Goal: Contribute content: Add original content to the website for others to see

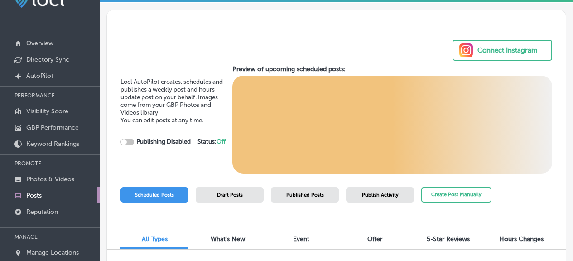
scroll to position [89, 0]
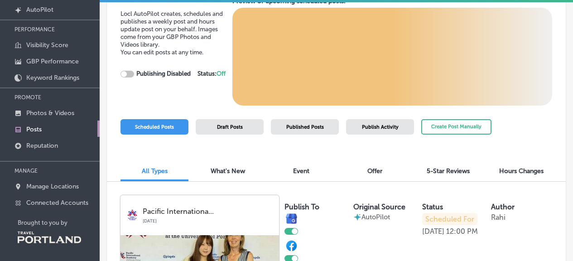
checkbox input "true"
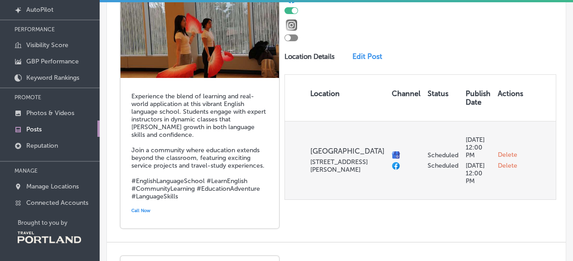
scroll to position [525, 0]
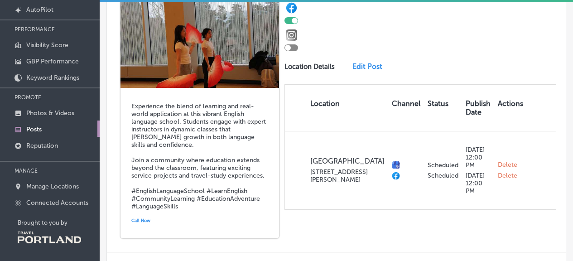
click at [354, 71] on link "Edit Post" at bounding box center [370, 66] width 35 height 9
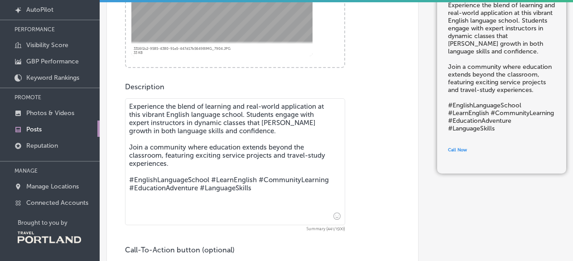
scroll to position [296, 0]
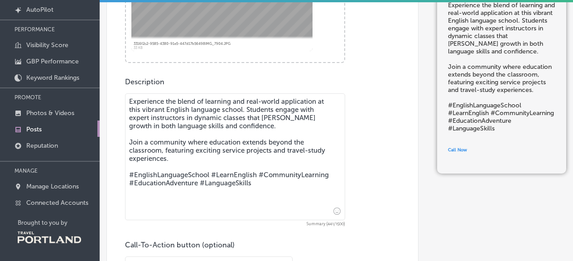
drag, startPoint x: 130, startPoint y: 100, endPoint x: 222, endPoint y: 165, distance: 112.7
click at [222, 165] on textarea "Experience the blend of learning and real-world application at this vibrant Eng…" at bounding box center [235, 156] width 220 height 127
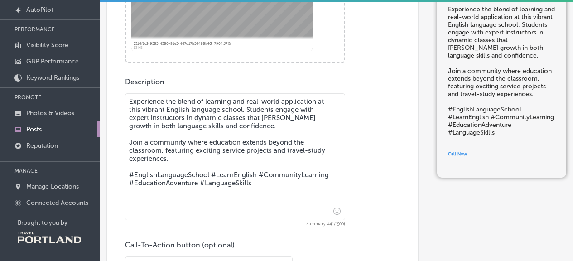
click at [180, 132] on textarea "Experience the blend of learning and real-world application at this vibrant Eng…" at bounding box center [235, 156] width 220 height 127
click at [239, 126] on textarea "Experience the blend of learning and real-world application at this vibrant Eng…" at bounding box center [235, 156] width 220 height 127
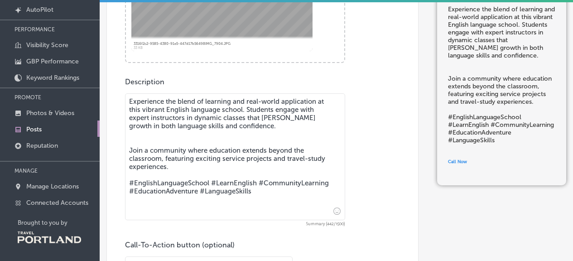
paste textarea "students strengthen both their skills and confidence through engaging classes w…"
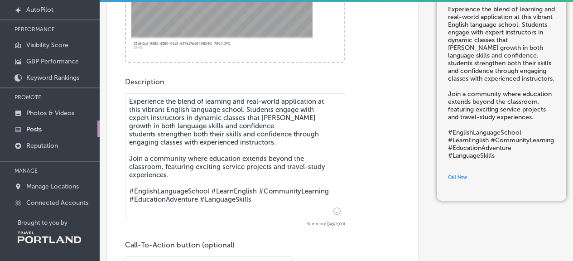
drag, startPoint x: 241, startPoint y: 109, endPoint x: 122, endPoint y: 109, distance: 119.2
click at [122, 109] on div "Post content Select location(s) This field is uneditable once its been posted t…" at bounding box center [263, 56] width 312 height 542
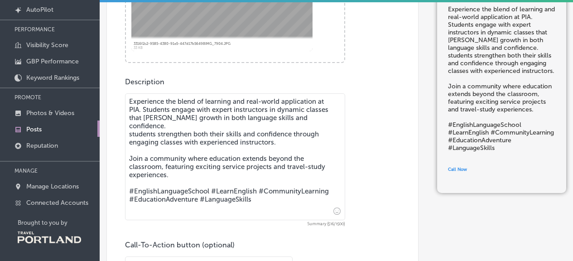
drag, startPoint x: 172, startPoint y: 110, endPoint x: 156, endPoint y: 129, distance: 24.8
click at [156, 129] on textarea "Experience the blend of learning and real-world application at PIA. Students en…" at bounding box center [235, 156] width 220 height 127
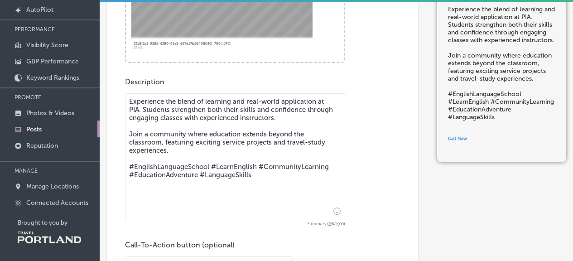
drag, startPoint x: 199, startPoint y: 148, endPoint x: 196, endPoint y: 144, distance: 5.3
click at [196, 144] on textarea "Experience the blend of learning and real-world application at PIA. Students st…" at bounding box center [235, 156] width 220 height 127
paste textarea "service projects, cultural activities"
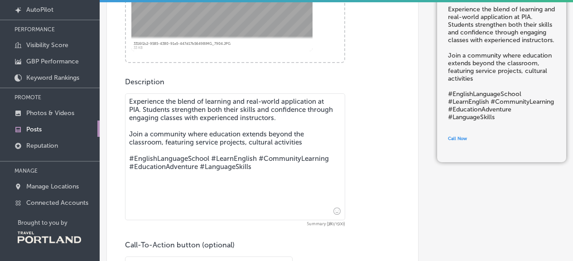
click at [195, 139] on textarea "Experience the blend of learning and real-world application at PIA. Students st…" at bounding box center [235, 156] width 220 height 127
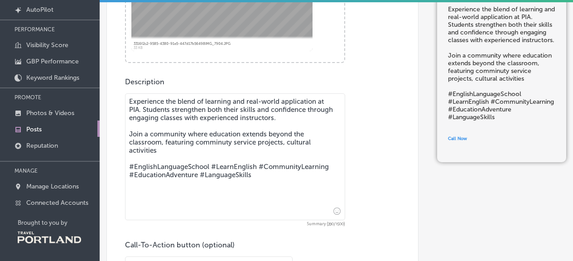
click at [222, 142] on textarea "Experience the blend of learning and real-world application at PIA. Students st…" at bounding box center [235, 156] width 220 height 127
click at [286, 141] on textarea "Experience the blend of learning and real-world application at PIA. Students st…" at bounding box center [235, 156] width 220 height 127
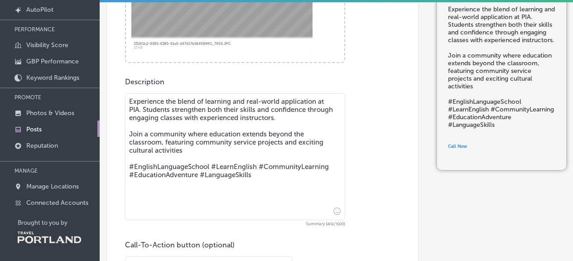
click at [207, 150] on textarea "Experience the blend of learning and real-world application at PIA. Students st…" at bounding box center [235, 156] width 220 height 127
drag, startPoint x: 268, startPoint y: 177, endPoint x: 134, endPoint y: 168, distance: 134.1
click at [134, 168] on textarea "Experience the blend of learning and real-world application at PIA. Students st…" at bounding box center [235, 156] width 220 height 127
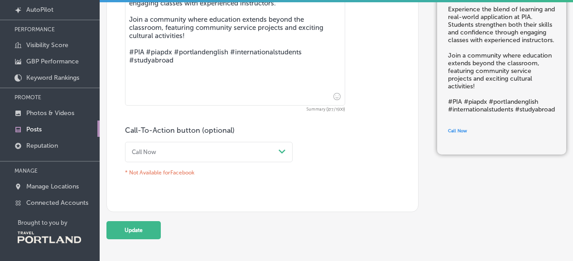
type textarea "Experience the blend of learning and real-world application at PIA. Students st…"
click at [195, 147] on div "Call Now" at bounding box center [201, 152] width 147 height 12
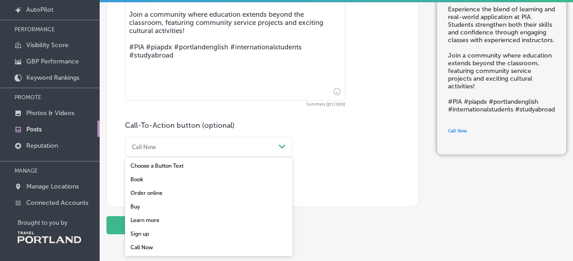
click at [143, 220] on div "Learn more" at bounding box center [209, 221] width 168 height 14
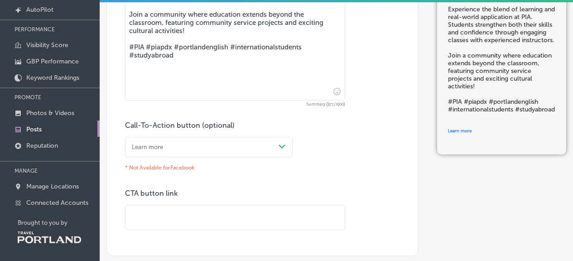
click at [166, 222] on input "text" at bounding box center [235, 217] width 219 height 25
click at [196, 213] on input "text" at bounding box center [235, 217] width 219 height 25
paste input "[URL][DOMAIN_NAME]"
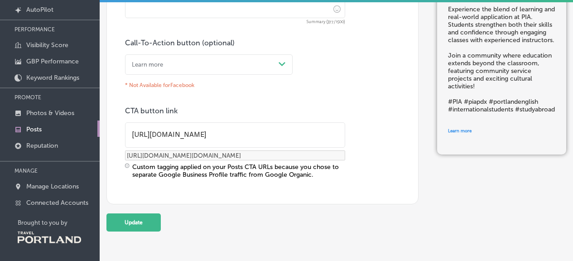
scroll to position [526, 0]
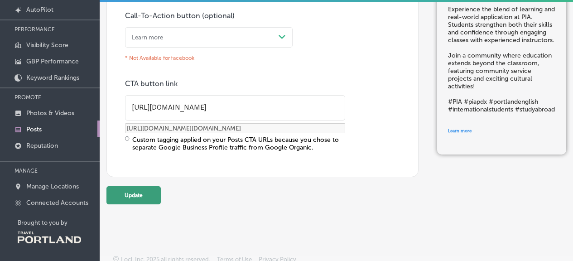
type input "[URL][DOMAIN_NAME]"
click at [116, 203] on button "Update" at bounding box center [134, 195] width 54 height 18
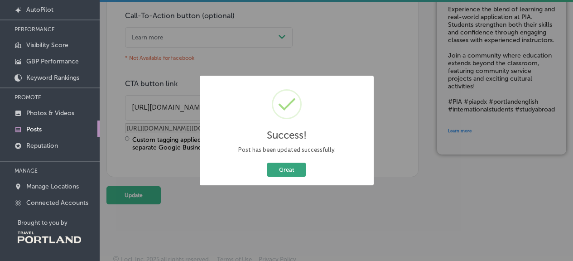
click at [288, 169] on button "Great" at bounding box center [286, 170] width 39 height 14
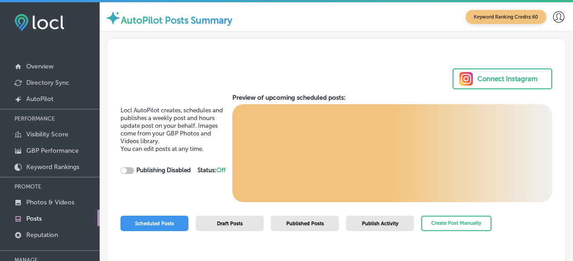
scroll to position [7, 0]
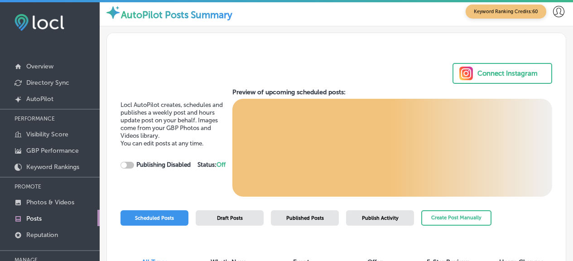
checkbox input "true"
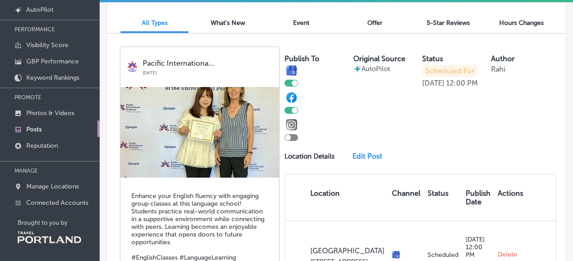
scroll to position [160, 0]
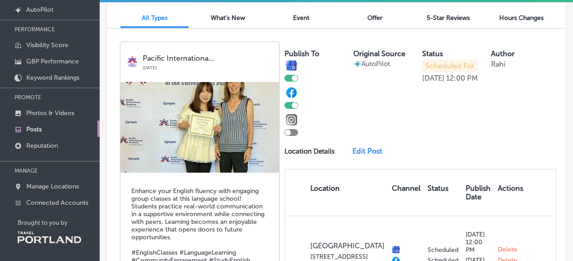
click at [367, 150] on link "Edit Post" at bounding box center [370, 151] width 35 height 9
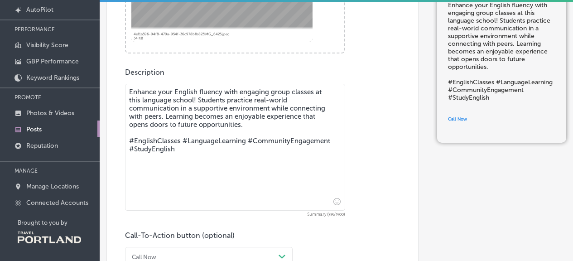
scroll to position [311, 0]
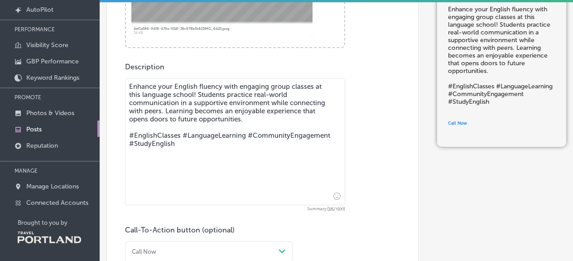
drag, startPoint x: 250, startPoint y: 118, endPoint x: 114, endPoint y: 86, distance: 139.2
click at [115, 86] on div "Post content Select location(s) This field is uneditable once its been posted t…" at bounding box center [263, 41] width 312 height 542
click at [256, 119] on textarea "Enhance your English fluency with engaging group classes at this language schoo…" at bounding box center [235, 141] width 220 height 127
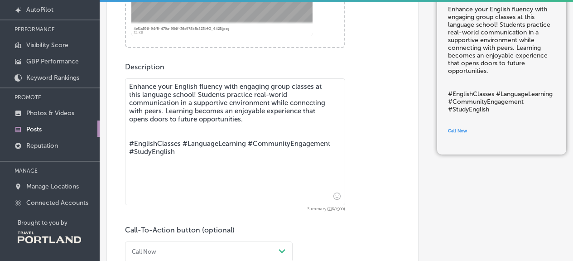
paste textarea "Students enhance their English fluency in interactive group classes designed to…"
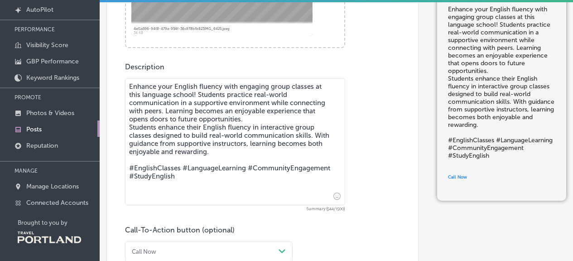
click at [132, 125] on textarea "Enhance your English fluency with engaging group classes at this language schoo…" at bounding box center [235, 141] width 220 height 127
drag, startPoint x: 131, startPoint y: 126, endPoint x: 124, endPoint y: 80, distance: 46.2
click at [124, 80] on div "Post content Select location(s) This field is uneditable once its been posted t…" at bounding box center [263, 41] width 312 height 542
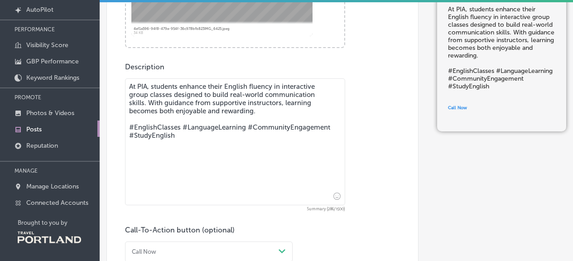
drag, startPoint x: 186, startPoint y: 136, endPoint x: 135, endPoint y: 126, distance: 51.6
click at [135, 126] on textarea "At PIA, students enhance their English fluency in interactive group classes des…" at bounding box center [235, 141] width 220 height 127
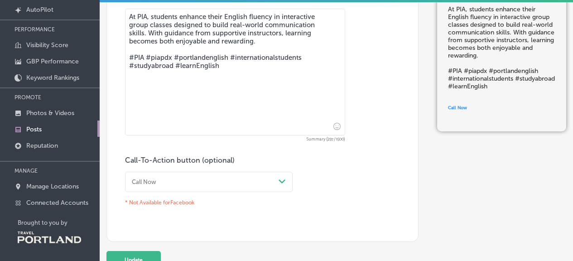
scroll to position [453, 0]
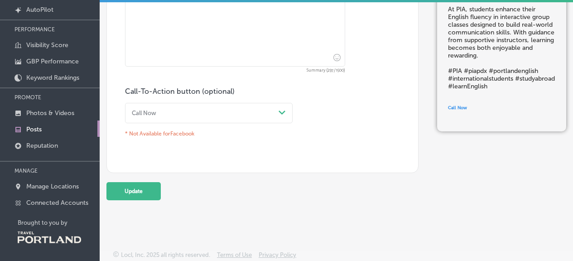
type textarea "At PIA, students enhance their English fluency in interactive group classes des…"
click at [199, 107] on div "Call Now" at bounding box center [201, 113] width 147 height 12
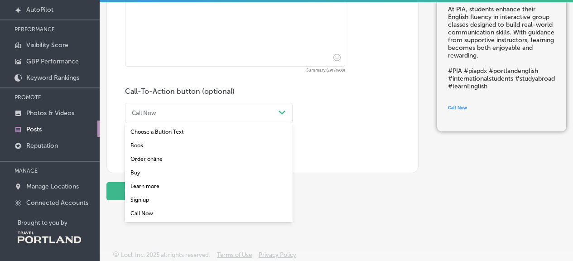
click at [140, 182] on div "Learn more" at bounding box center [209, 187] width 168 height 14
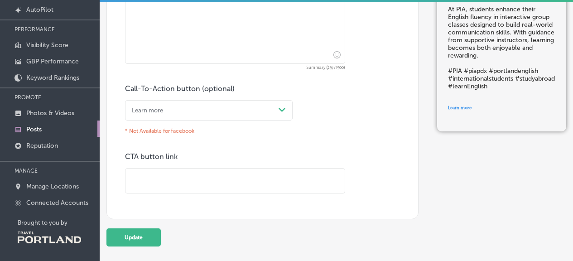
click at [160, 177] on input "text" at bounding box center [235, 181] width 219 height 25
click at [193, 181] on input "text" at bounding box center [235, 181] width 219 height 25
paste input "[URL][DOMAIN_NAME]"
type input "[URL][DOMAIN_NAME]"
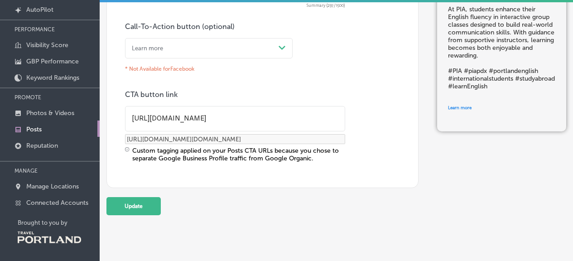
scroll to position [522, 0]
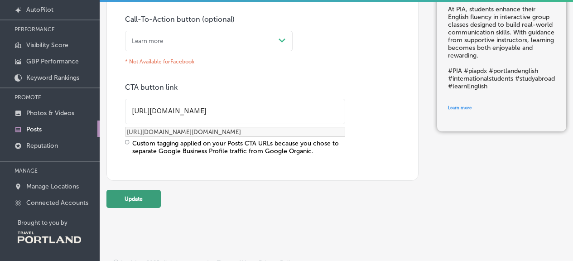
click at [139, 199] on button "Update" at bounding box center [134, 199] width 54 height 18
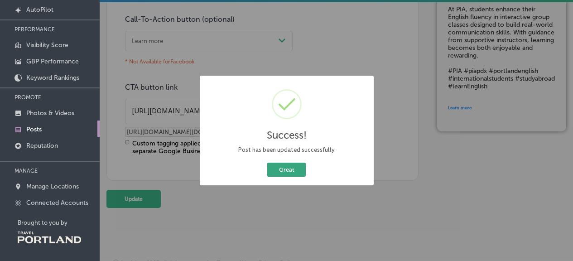
click at [285, 167] on button "Great" at bounding box center [286, 170] width 39 height 14
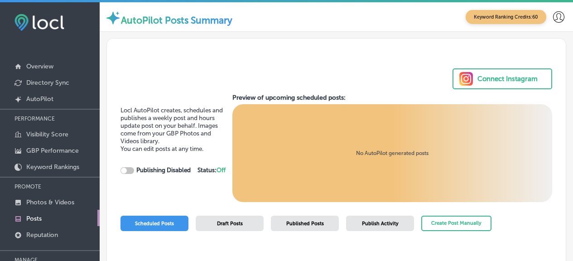
checkbox input "true"
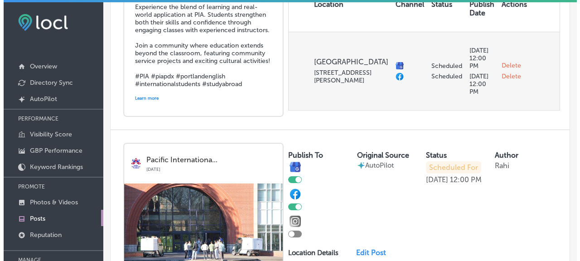
scroll to position [714, 0]
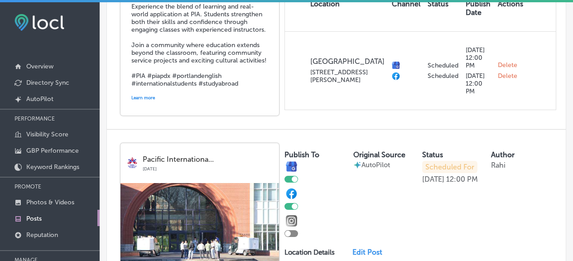
click at [242, 116] on div "Experience the blend of learning and real-world application at PIA. Students st…" at bounding box center [200, 51] width 159 height 127
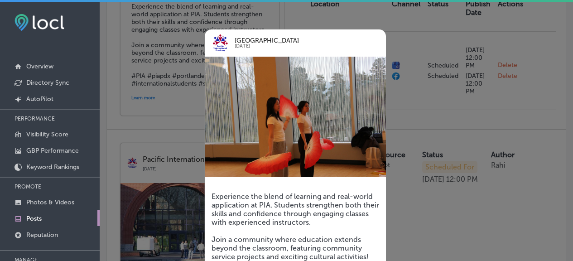
scroll to position [721, 0]
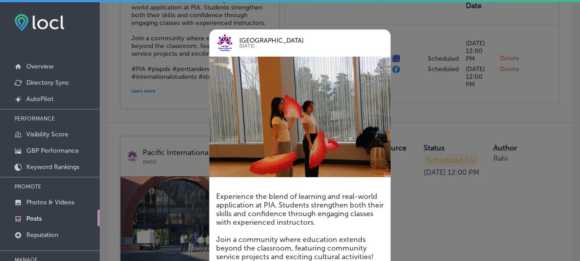
click at [305, 5] on div at bounding box center [290, 130] width 580 height 261
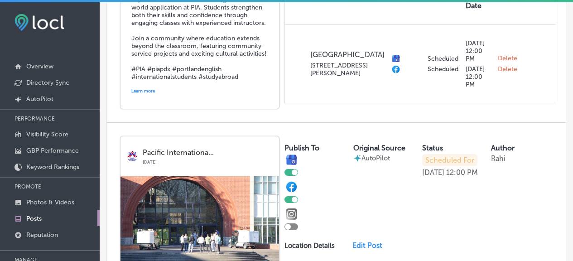
click at [291, 11] on th "Location" at bounding box center [336, 1] width 103 height 46
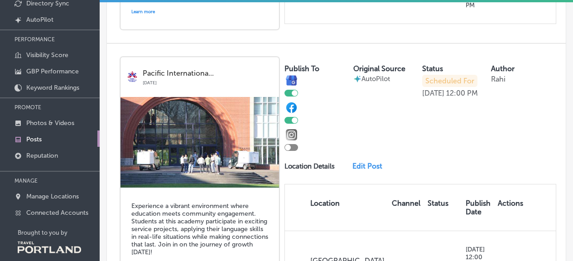
scroll to position [89, 0]
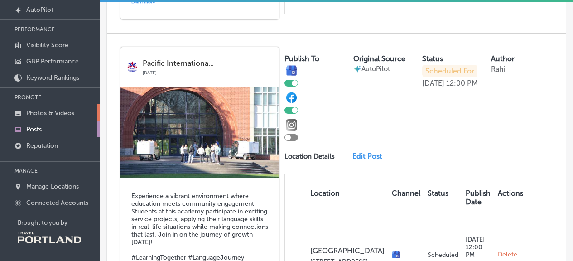
click at [50, 116] on link "Photos & Videos" at bounding box center [50, 112] width 100 height 16
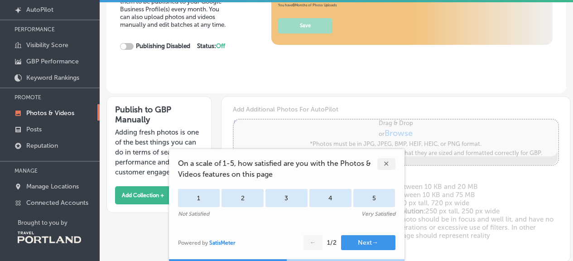
type input "5"
checkbox input "true"
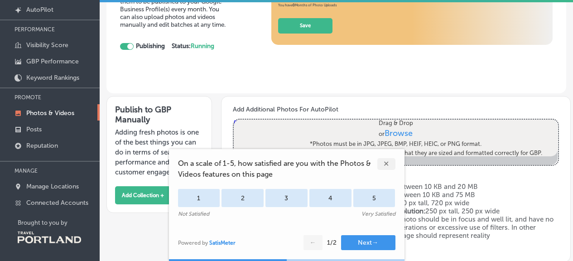
click at [385, 159] on div "✕" at bounding box center [387, 164] width 18 height 12
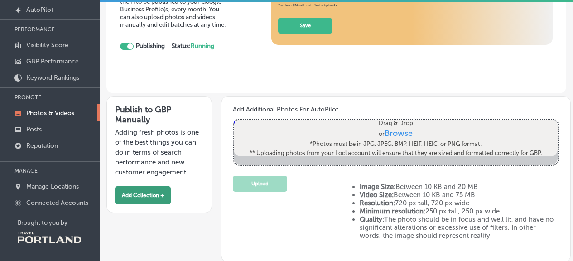
click at [144, 198] on button "Add Collection +" at bounding box center [143, 195] width 56 height 18
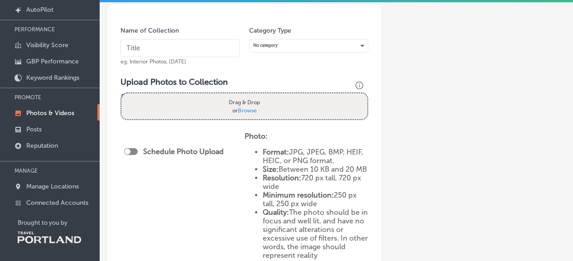
scroll to position [61, 0]
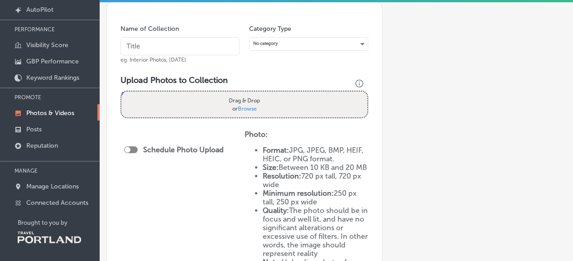
click at [135, 149] on div at bounding box center [131, 149] width 14 height 7
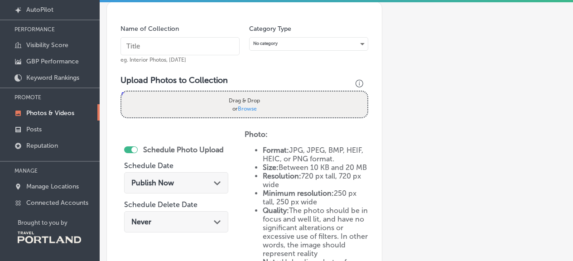
click at [131, 147] on div at bounding box center [131, 149] width 14 height 7
checkbox input "false"
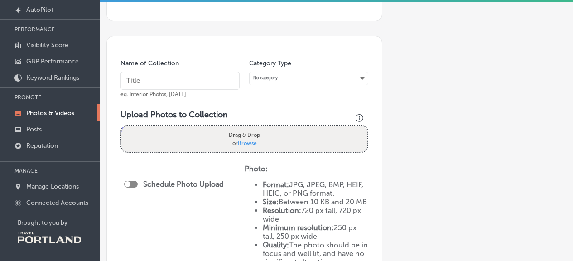
scroll to position [27, 0]
click at [237, 137] on label "Drag & Drop or Browse" at bounding box center [244, 138] width 37 height 22
click at [237, 128] on input "Drag & Drop or Browse" at bounding box center [244, 126] width 246 height 3
click at [73, 121] on link "Posts" at bounding box center [50, 129] width 100 height 16
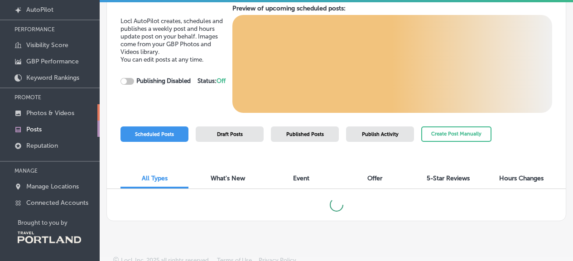
click at [64, 110] on p "Photos & Videos" at bounding box center [50, 113] width 48 height 8
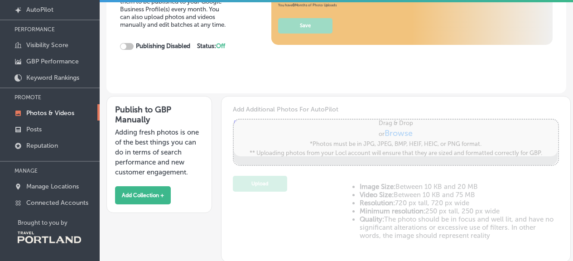
type input "5"
checkbox input "true"
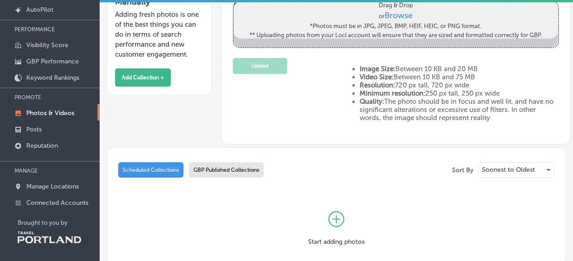
scroll to position [168, 0]
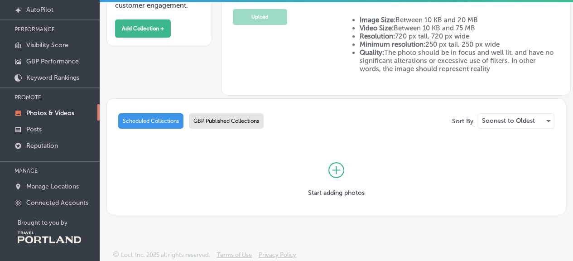
click at [240, 116] on div "GBP Published Collections" at bounding box center [226, 120] width 75 height 15
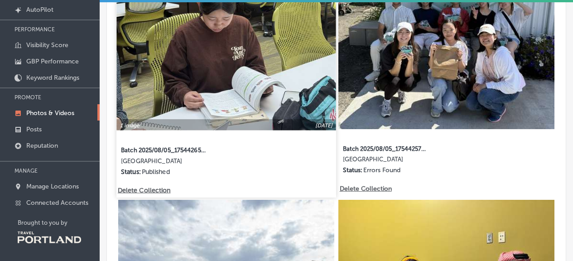
scroll to position [415, 0]
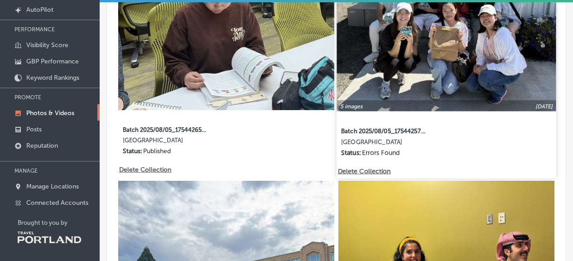
click at [428, 68] on img at bounding box center [446, 1] width 219 height 219
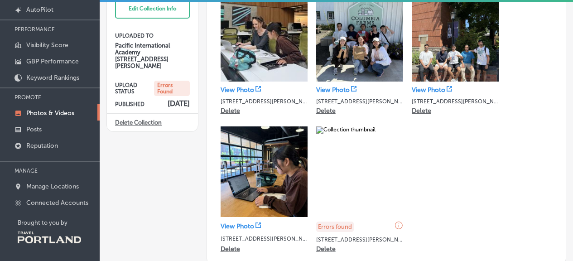
scroll to position [52, 0]
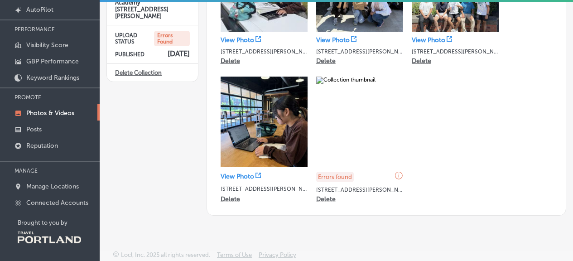
click at [329, 200] on p "Delete" at bounding box center [325, 199] width 19 height 8
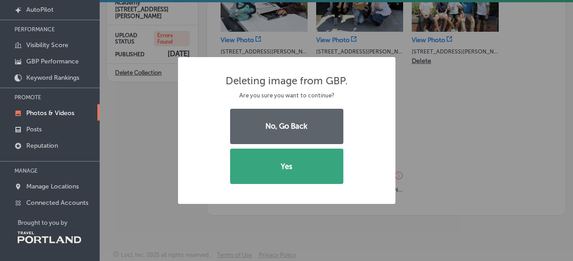
click at [300, 161] on button "Yes" at bounding box center [286, 166] width 113 height 35
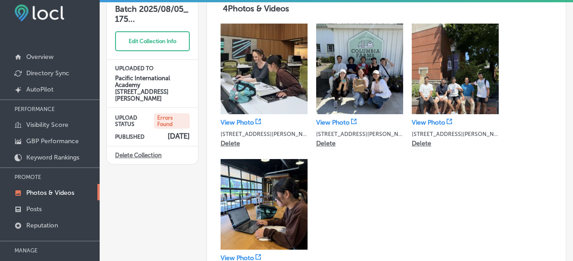
scroll to position [0, 0]
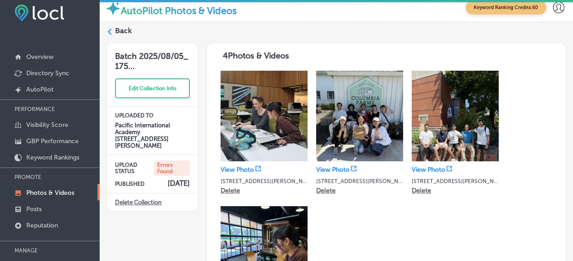
click at [121, 34] on label "Back" at bounding box center [123, 31] width 17 height 10
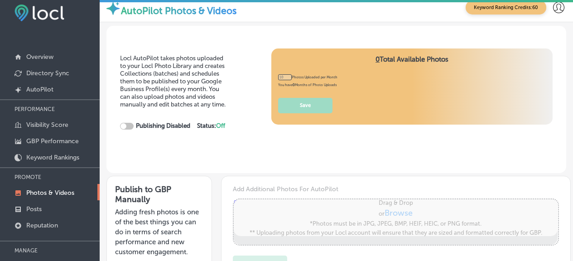
checkbox input "true"
type input "5"
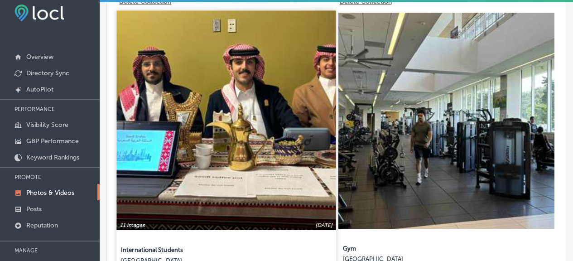
scroll to position [676, 0]
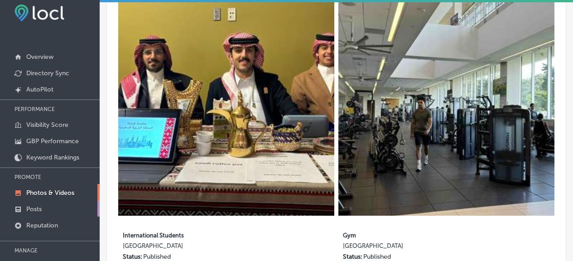
click at [41, 209] on p "Posts" at bounding box center [33, 209] width 15 height 8
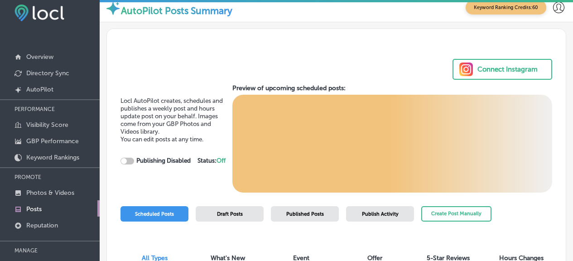
scroll to position [14, 0]
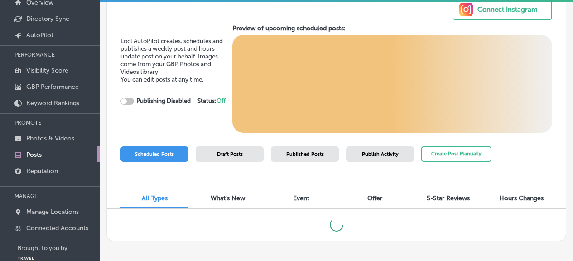
checkbox input "true"
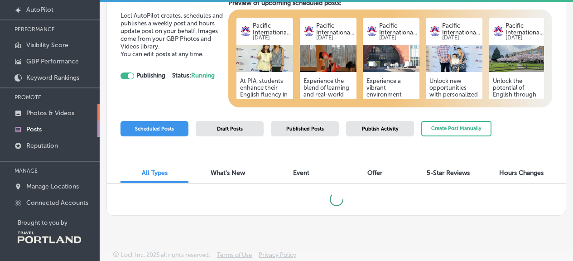
click at [79, 107] on link "Photos & Videos" at bounding box center [50, 112] width 100 height 16
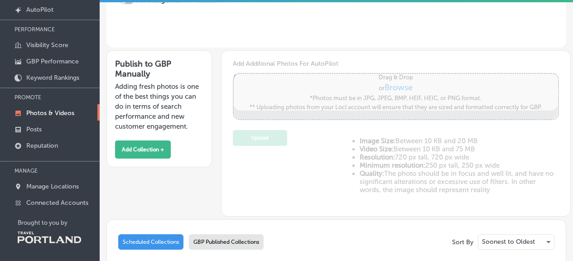
scroll to position [49, 0]
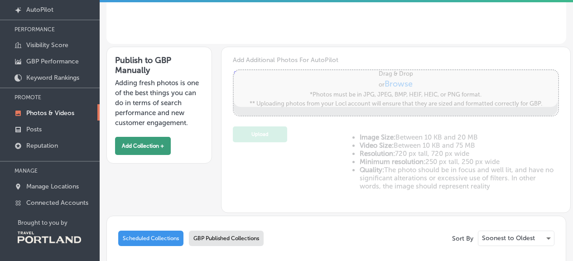
click at [164, 145] on button "Add Collection +" at bounding box center [143, 146] width 56 height 18
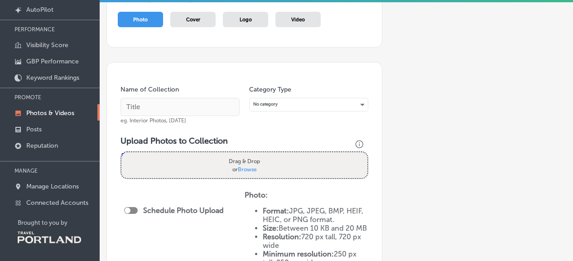
click at [242, 166] on span "Browse" at bounding box center [247, 169] width 19 height 6
click at [242, 155] on input "Drag & Drop or Browse" at bounding box center [244, 153] width 246 height 3
type input "C:\fakepath\IMG_9925.jpeg"
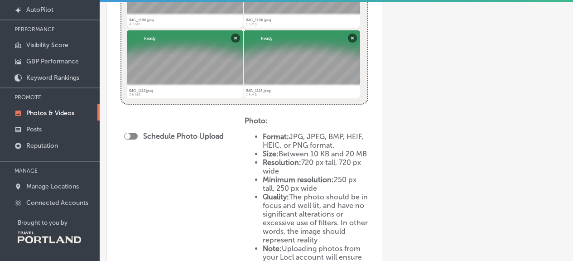
scroll to position [1840, 0]
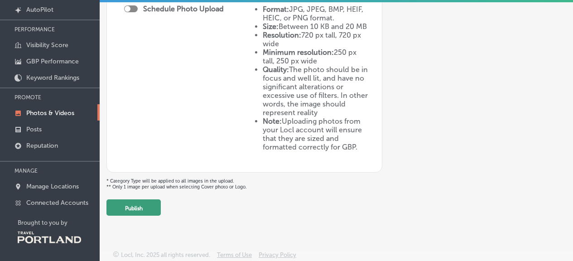
click at [137, 211] on button "Publish" at bounding box center [134, 207] width 54 height 16
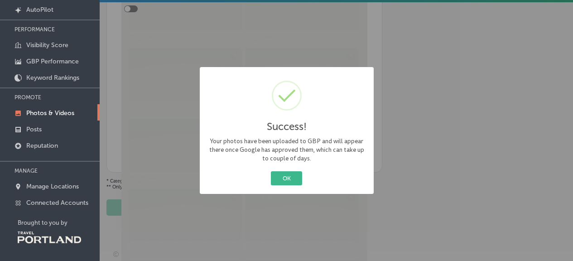
scroll to position [211, 0]
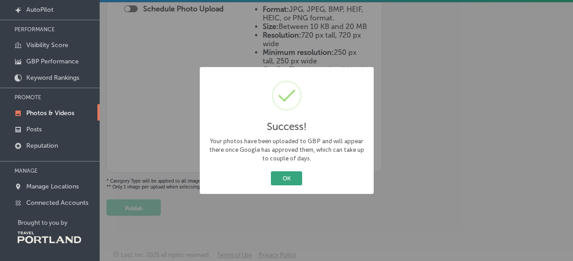
click at [284, 177] on button "OK" at bounding box center [286, 178] width 31 height 14
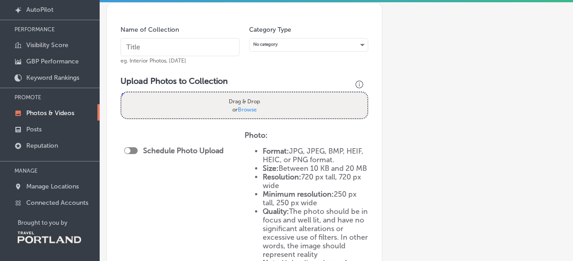
scroll to position [0, 0]
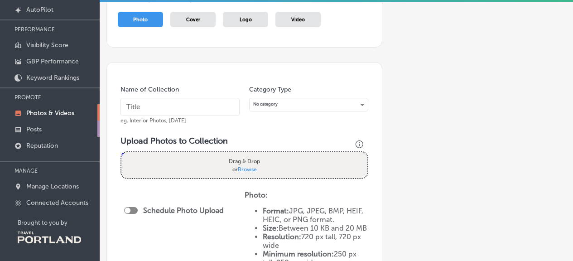
click at [53, 122] on link "Posts" at bounding box center [50, 129] width 100 height 16
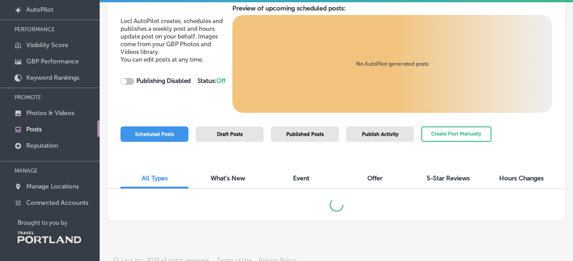
scroll to position [14, 0]
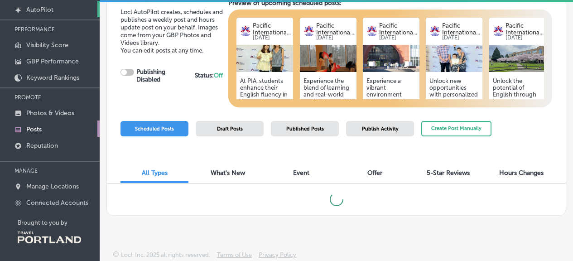
checkbox input "true"
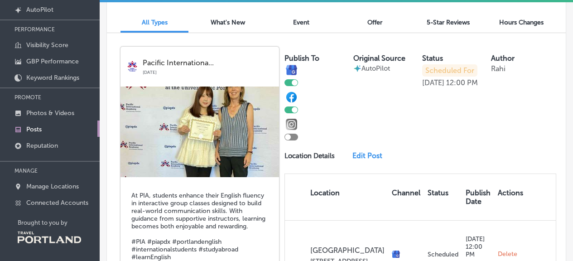
scroll to position [239, 0]
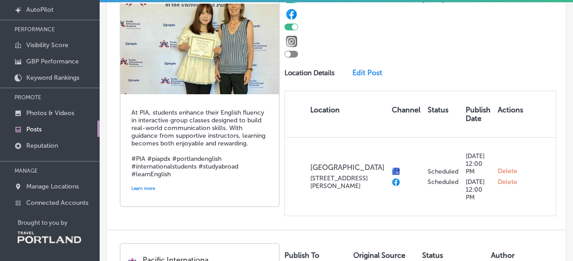
click at [357, 77] on link "Edit Post" at bounding box center [370, 72] width 35 height 9
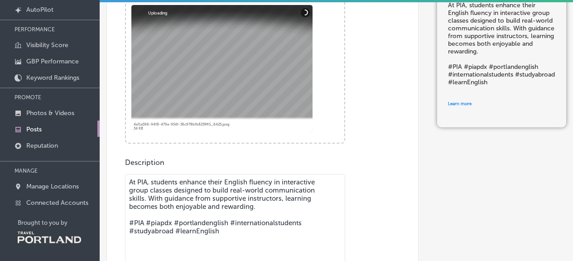
scroll to position [184, 0]
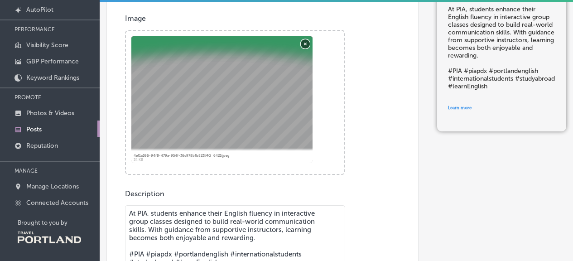
click at [304, 45] on button "Remove" at bounding box center [305, 43] width 9 height 9
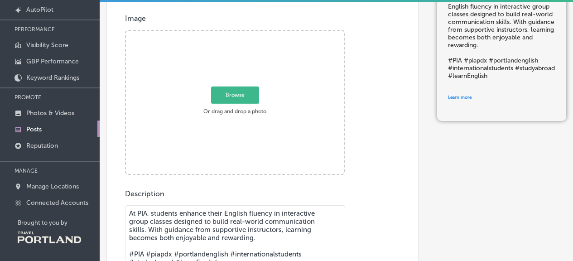
click at [237, 99] on span "Browse" at bounding box center [235, 94] width 48 height 17
click at [237, 34] on input "Browse Or drag and drop a photo" at bounding box center [235, 32] width 218 height 3
type input "C:\fakepath\IMG_0982.jpeg"
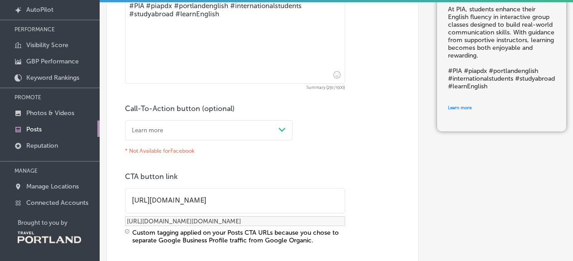
scroll to position [533, 0]
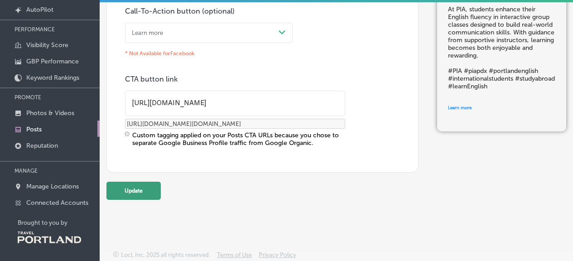
click at [152, 185] on button "Update" at bounding box center [134, 191] width 54 height 18
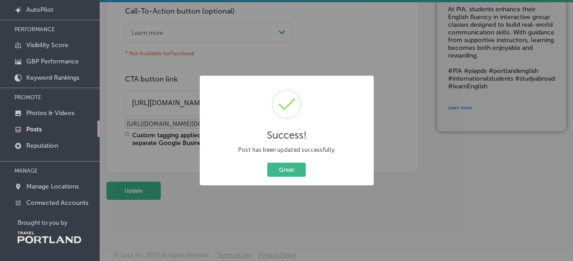
scroll to position [0, 0]
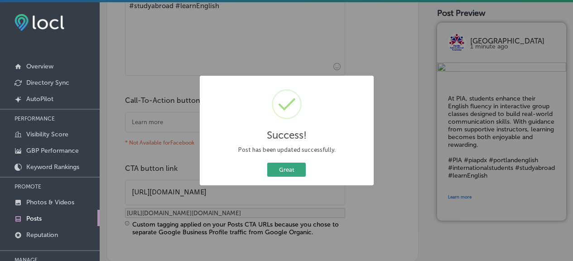
click at [289, 168] on button "Great" at bounding box center [286, 170] width 39 height 14
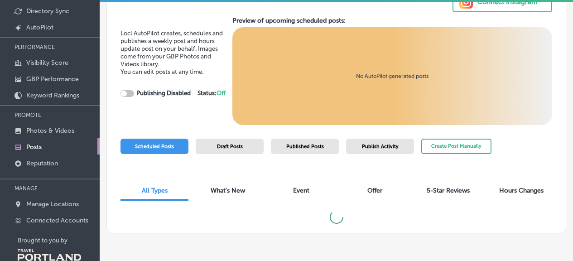
scroll to position [89, 0]
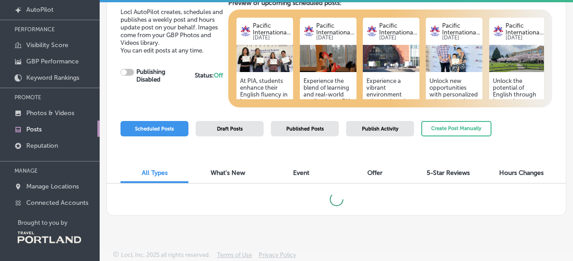
checkbox input "true"
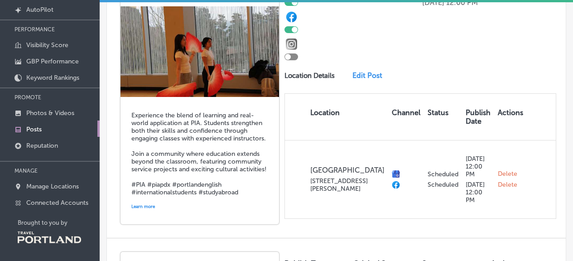
scroll to position [504, 0]
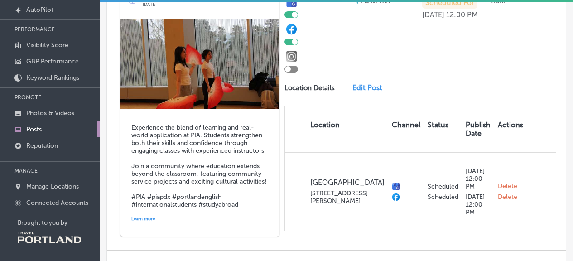
click at [356, 92] on link "Edit Post" at bounding box center [370, 87] width 35 height 9
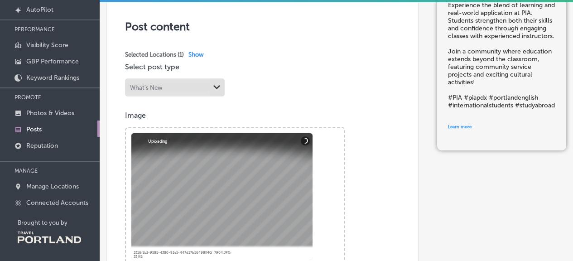
scroll to position [92, 0]
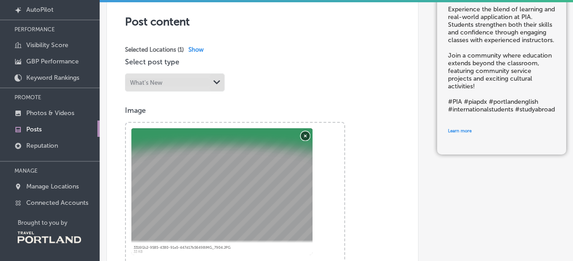
click at [309, 136] on button "Remove" at bounding box center [305, 135] width 9 height 9
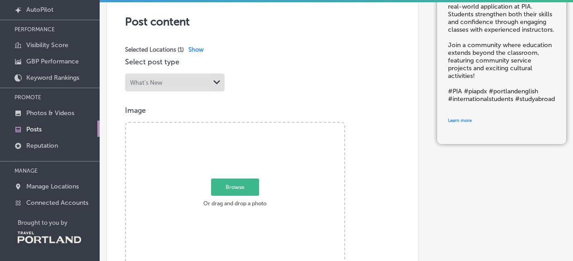
click at [228, 200] on label "Browse Or drag and drop a photo" at bounding box center [235, 195] width 68 height 30
click at [228, 126] on input "Browse Or drag and drop a photo" at bounding box center [235, 124] width 218 height 3
click at [238, 196] on label "Browse Or drag and drop a photo" at bounding box center [235, 195] width 68 height 30
click at [238, 126] on input "Browse Or drag and drop a photo" at bounding box center [235, 124] width 218 height 3
type input "C:\fakepath\1c3eb0d9-da4d-41d1-ba28-2ff0ef240813 (1).jpg"
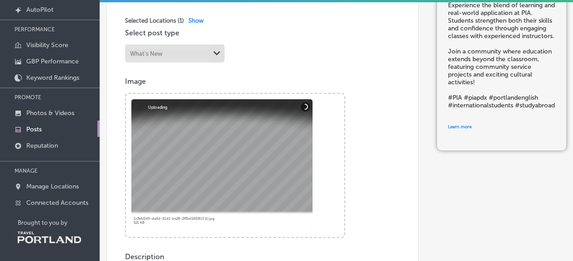
scroll to position [127, 0]
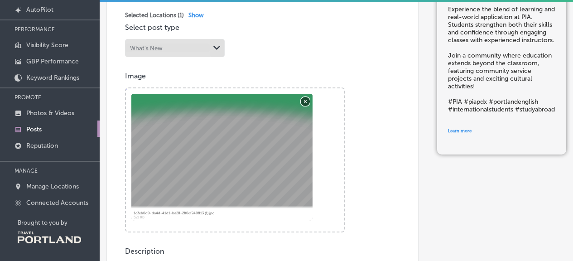
click at [307, 102] on button "Remove" at bounding box center [305, 101] width 9 height 9
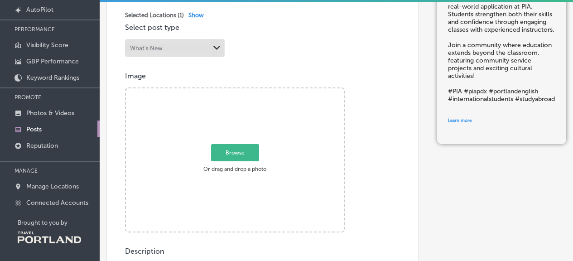
click at [237, 149] on span "Browse" at bounding box center [235, 152] width 48 height 17
click at [237, 91] on input "Browse Or drag and drop a photo" at bounding box center [235, 89] width 218 height 3
type input "C:\fakepath\1c3eb0d9-da4d-41d1-ba28-2ff0ef240813 (1).jpeg"
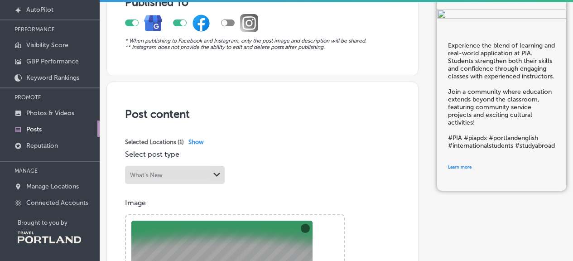
scroll to position [533, 0]
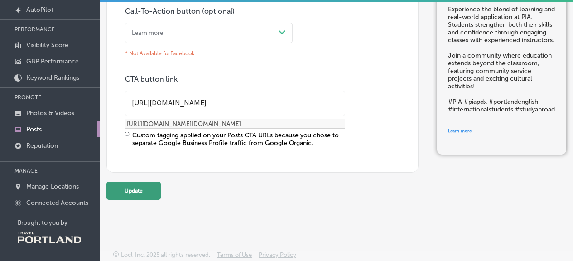
click at [149, 194] on button "Update" at bounding box center [134, 191] width 54 height 18
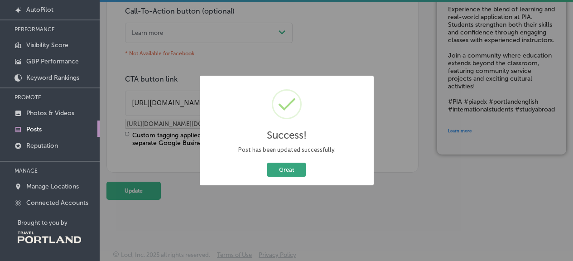
click at [283, 168] on button "Great" at bounding box center [286, 170] width 39 height 14
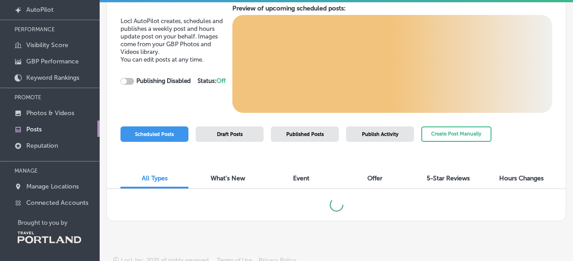
checkbox input "true"
